Goal: Transaction & Acquisition: Purchase product/service

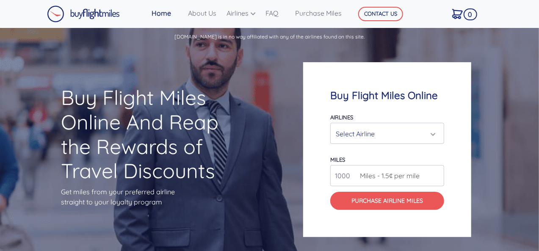
click at [434, 134] on div "Select Airline" at bounding box center [387, 134] width 103 height 16
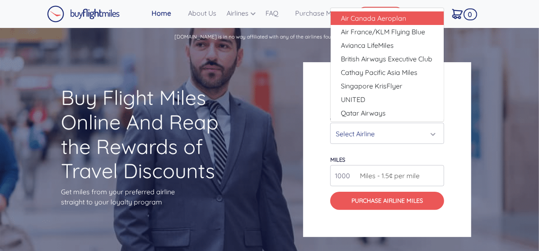
click at [376, 17] on span "Air Canada Aeroplan" at bounding box center [373, 18] width 65 height 10
select select "Air Canada Aeroplan"
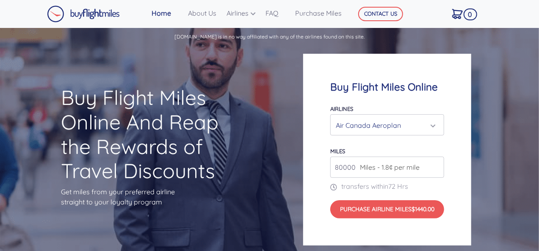
click at [388, 168] on span "Miles - 1.8¢ per mile" at bounding box center [387, 167] width 64 height 10
click at [434, 173] on input "80000" at bounding box center [387, 167] width 114 height 21
click at [436, 167] on input "80000" at bounding box center [387, 167] width 114 height 21
click at [392, 235] on div "Buy Flight Miles Online Airlines Air Canada Aeroplan Air France/KLM Flying Blue…" at bounding box center [387, 150] width 168 height 192
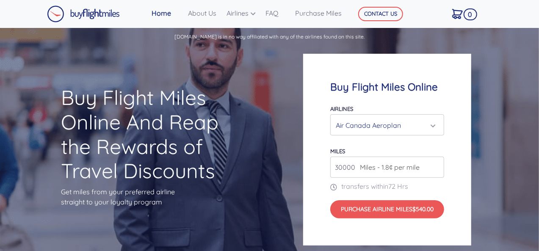
click at [355, 167] on input "30000" at bounding box center [387, 167] width 114 height 21
type input "3"
